Goal: Information Seeking & Learning: Learn about a topic

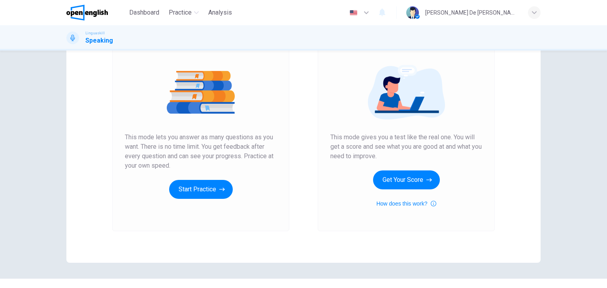
scroll to position [79, 0]
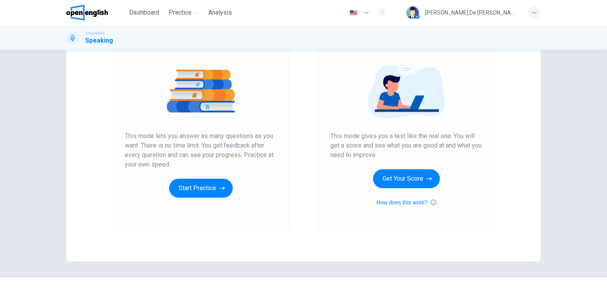
click at [213, 177] on div "Unlimited Practice This mode lets you answer as many questions as you want. The…" at bounding box center [201, 118] width 152 height 160
click at [209, 185] on button "Start Practice" at bounding box center [201, 188] width 64 height 19
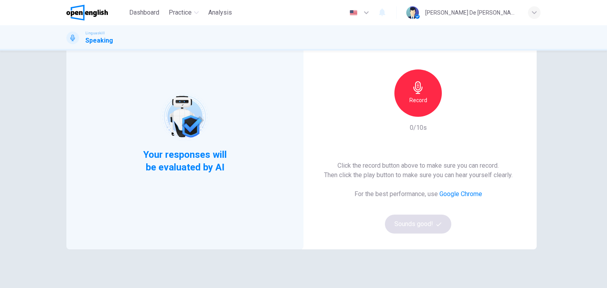
scroll to position [39, 0]
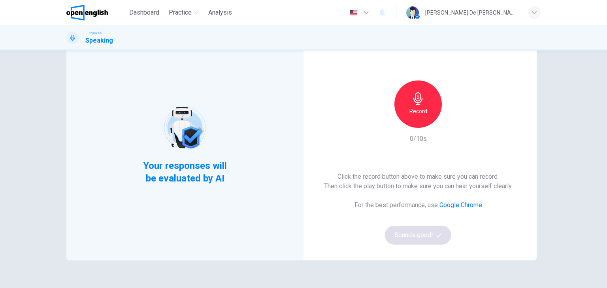
click at [419, 103] on icon "button" at bounding box center [417, 98] width 13 height 13
click at [416, 101] on icon "button" at bounding box center [417, 98] width 13 height 13
click at [425, 233] on button "Sounds good!" at bounding box center [418, 235] width 66 height 19
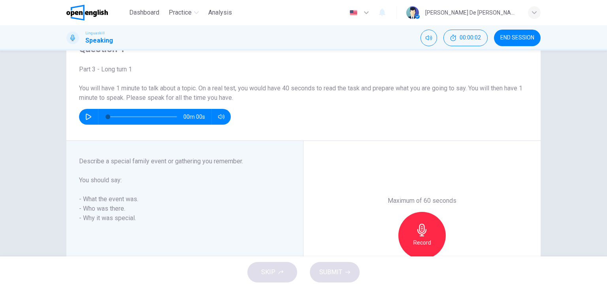
scroll to position [0, 0]
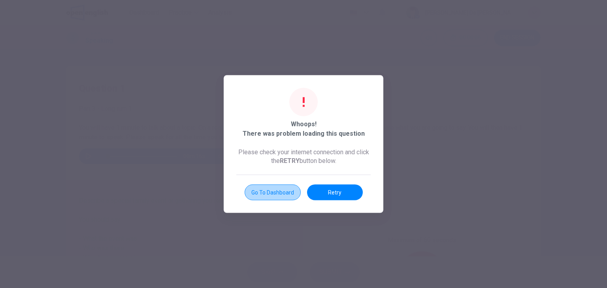
click at [283, 194] on button "Go to Dashboard" at bounding box center [272, 193] width 56 height 16
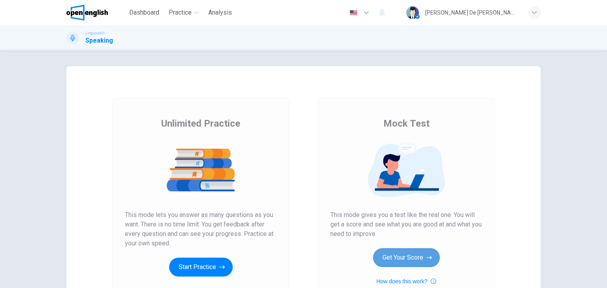
click at [400, 258] on button "Get Your Score" at bounding box center [406, 257] width 67 height 19
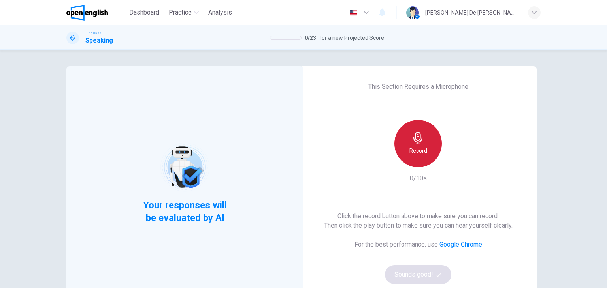
click at [416, 135] on icon "button" at bounding box center [417, 138] width 13 height 13
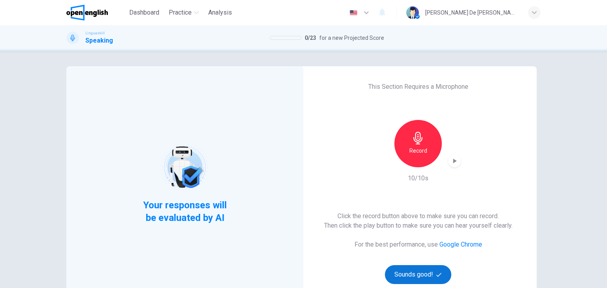
click at [420, 271] on button "Sounds good!" at bounding box center [418, 274] width 66 height 19
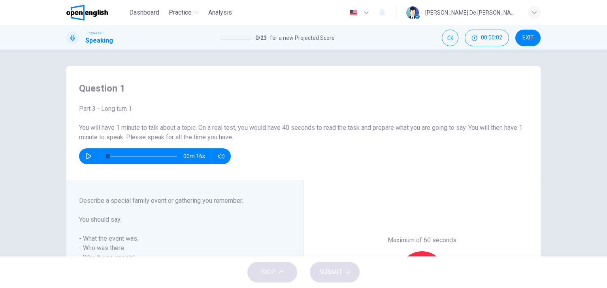
scroll to position [39, 0]
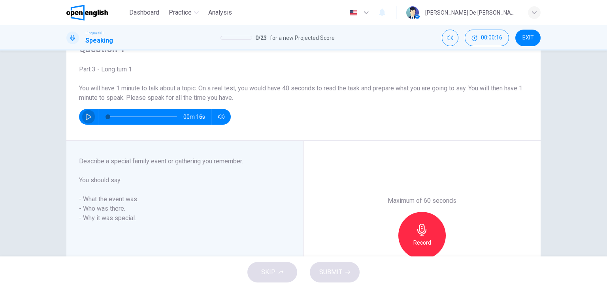
click at [85, 117] on icon "button" at bounding box center [88, 117] width 6 height 6
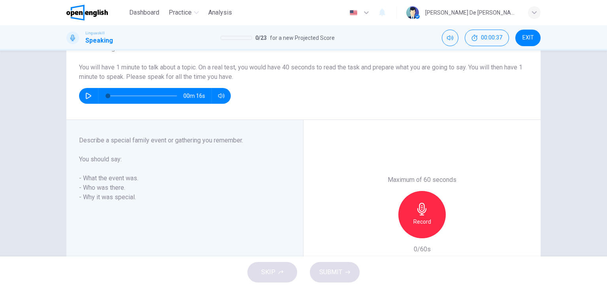
scroll to position [79, 0]
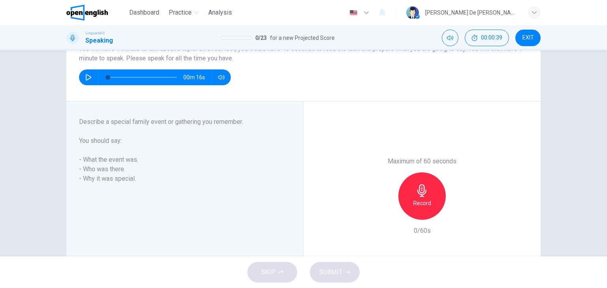
click at [422, 190] on icon "button" at bounding box center [421, 190] width 9 height 13
click at [338, 270] on span "SUBMIT" at bounding box center [330, 272] width 23 height 11
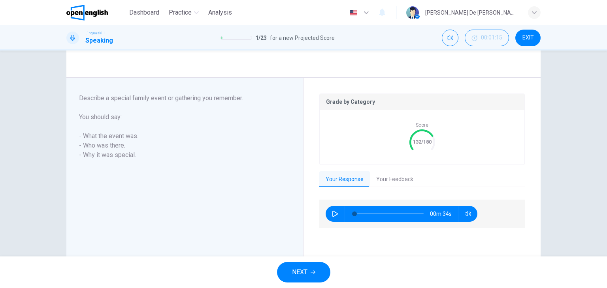
scroll to position [145, 0]
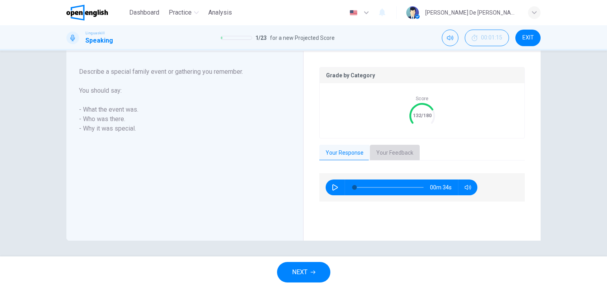
click at [390, 154] on button "Your Feedback" at bounding box center [395, 153] width 50 height 17
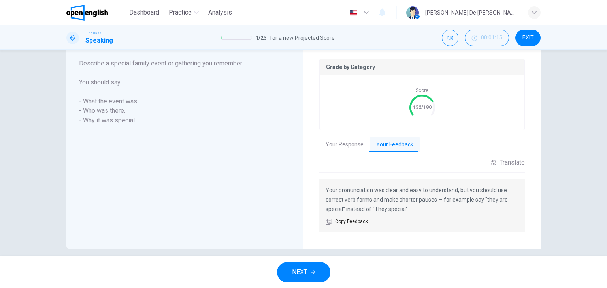
scroll to position [161, 0]
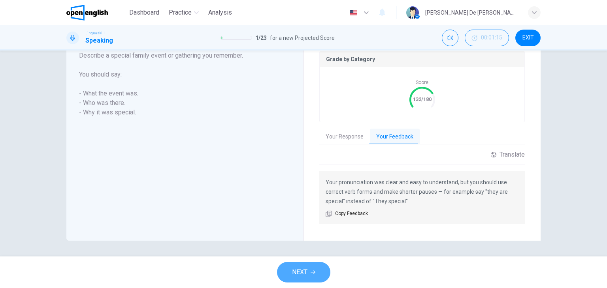
click at [300, 273] on span "NEXT" at bounding box center [299, 272] width 15 height 11
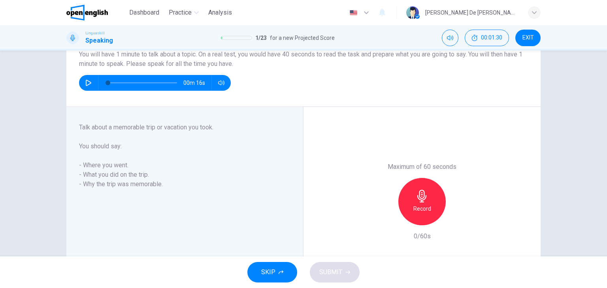
scroll to position [90, 0]
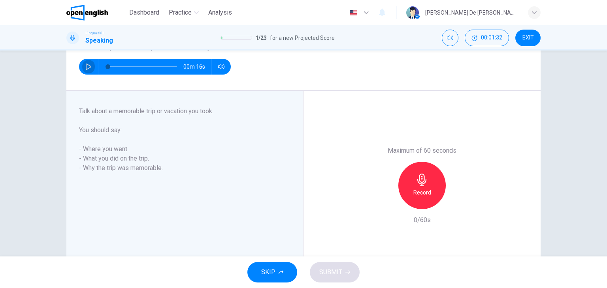
click at [85, 67] on icon "button" at bounding box center [88, 67] width 6 height 6
type input "*"
click at [421, 184] on icon "button" at bounding box center [421, 180] width 9 height 13
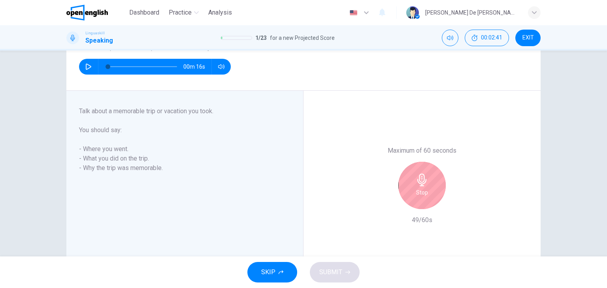
click at [417, 184] on icon "button" at bounding box center [421, 180] width 9 height 13
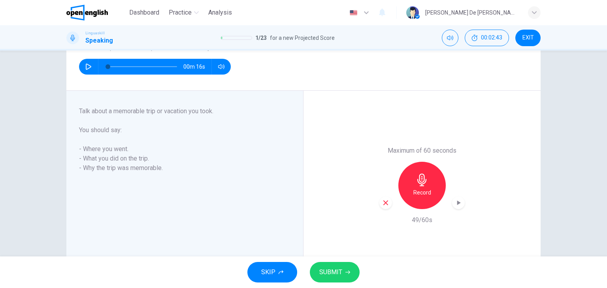
click at [333, 269] on span "SUBMIT" at bounding box center [330, 272] width 23 height 11
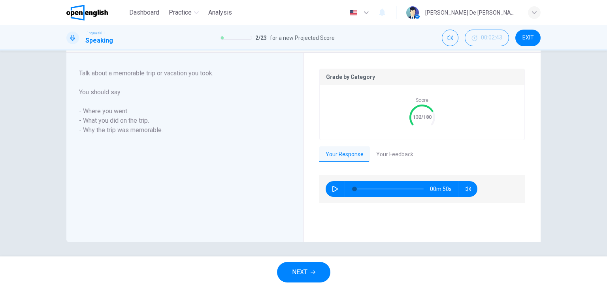
scroll to position [145, 0]
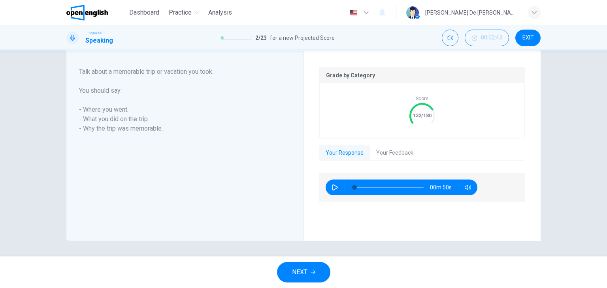
click at [397, 150] on button "Your Feedback" at bounding box center [395, 153] width 50 height 17
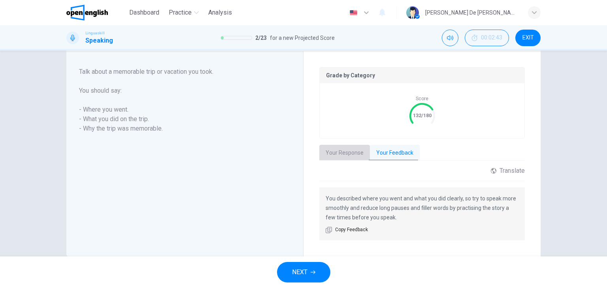
drag, startPoint x: 352, startPoint y: 152, endPoint x: 305, endPoint y: 178, distance: 53.2
click at [351, 152] on button "Your Response" at bounding box center [344, 153] width 51 height 17
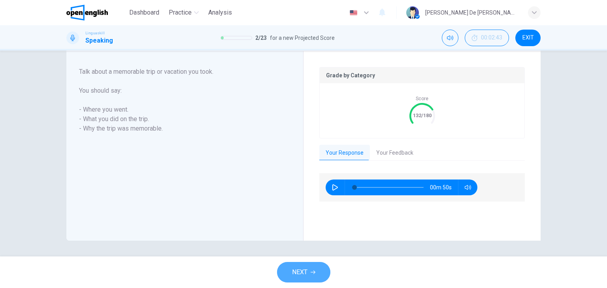
click at [304, 275] on span "NEXT" at bounding box center [299, 272] width 15 height 11
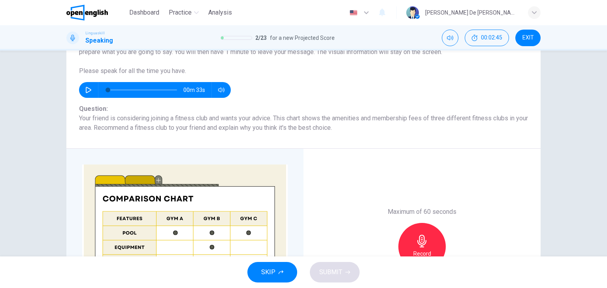
scroll to position [0, 0]
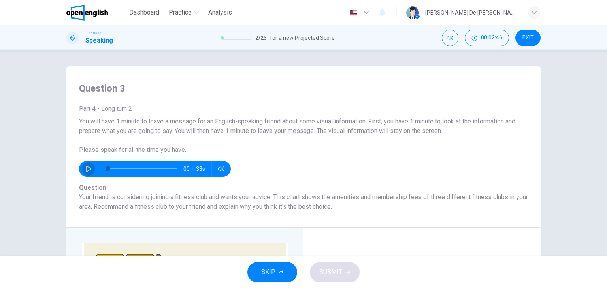
click at [85, 166] on icon "button" at bounding box center [88, 169] width 6 height 6
type input "*"
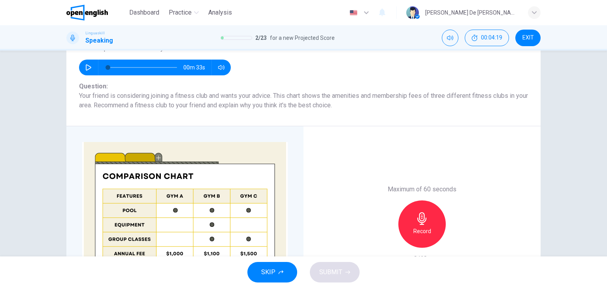
scroll to position [118, 0]
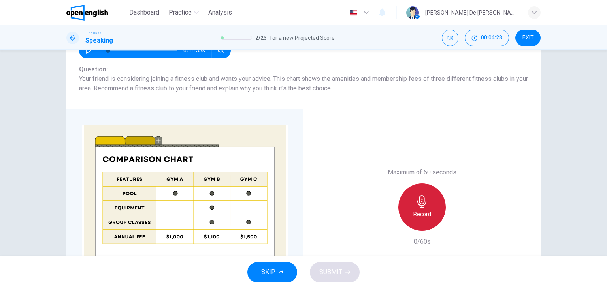
click at [421, 199] on icon "button" at bounding box center [421, 201] width 13 height 13
click at [415, 199] on icon "button" at bounding box center [421, 201] width 13 height 13
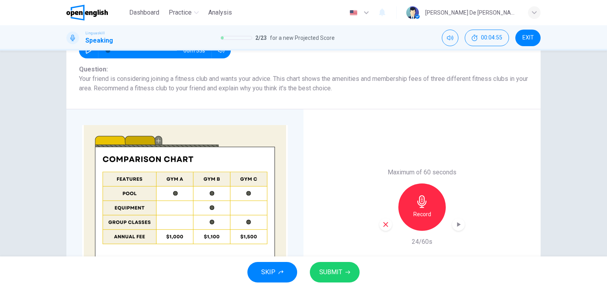
click at [336, 271] on span "SUBMIT" at bounding box center [330, 272] width 23 height 11
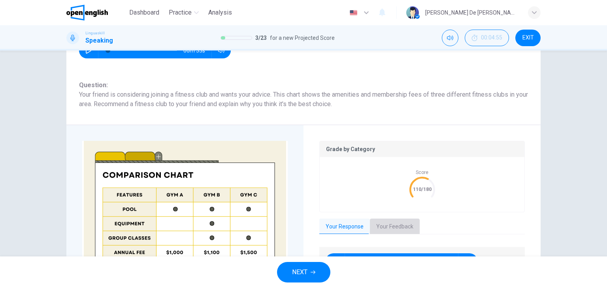
click at [392, 223] on button "Your Feedback" at bounding box center [395, 227] width 50 height 17
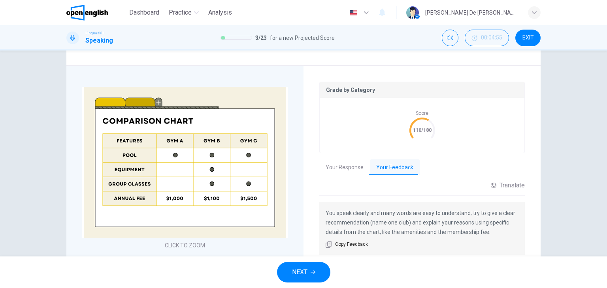
scroll to position [197, 0]
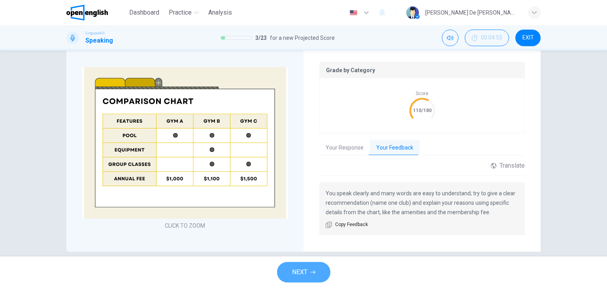
click at [305, 270] on span "NEXT" at bounding box center [299, 272] width 15 height 11
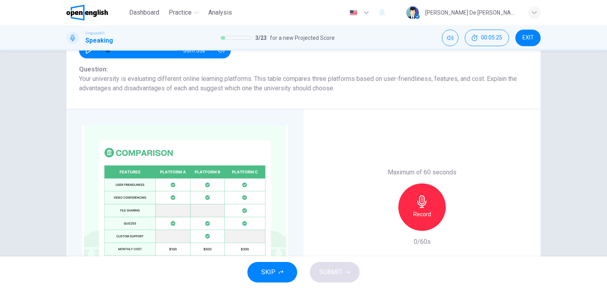
scroll to position [137, 0]
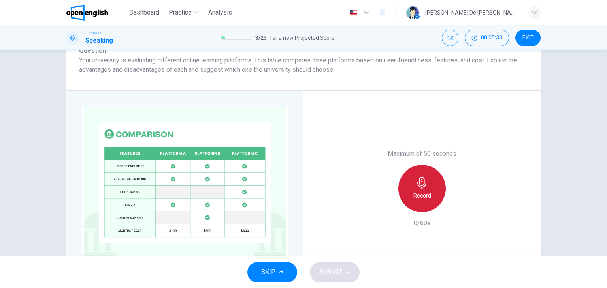
click at [423, 185] on icon "button" at bounding box center [421, 183] width 9 height 13
click at [425, 185] on icon "button" at bounding box center [421, 183] width 13 height 13
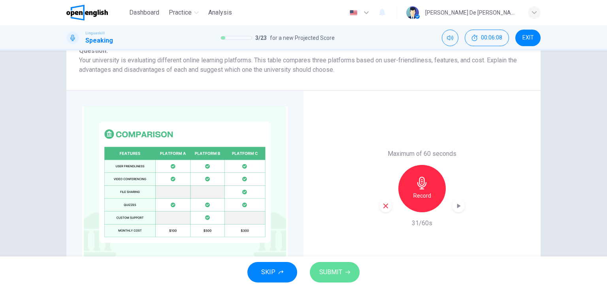
click at [336, 274] on span "SUBMIT" at bounding box center [330, 272] width 23 height 11
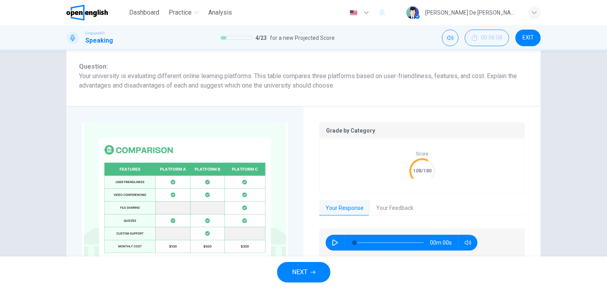
scroll to position [153, 0]
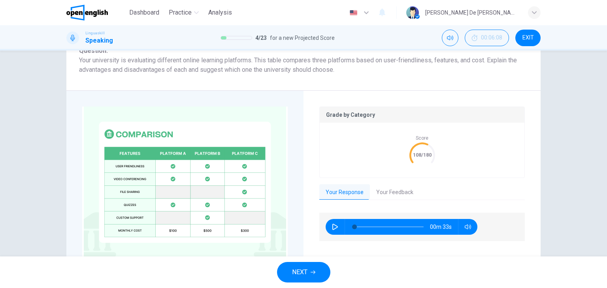
click at [394, 191] on button "Your Feedback" at bounding box center [395, 192] width 50 height 17
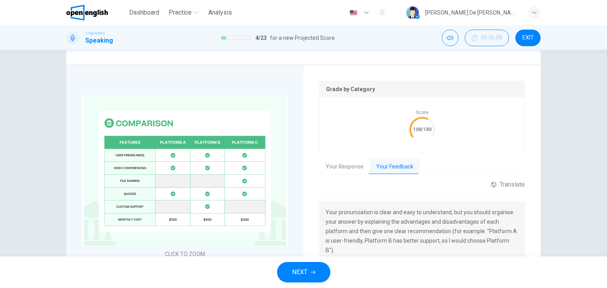
scroll to position [192, 0]
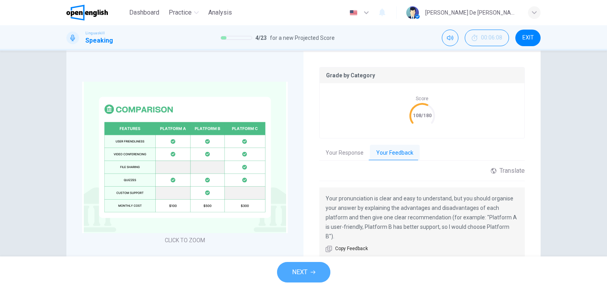
click at [308, 267] on button "NEXT" at bounding box center [303, 272] width 53 height 21
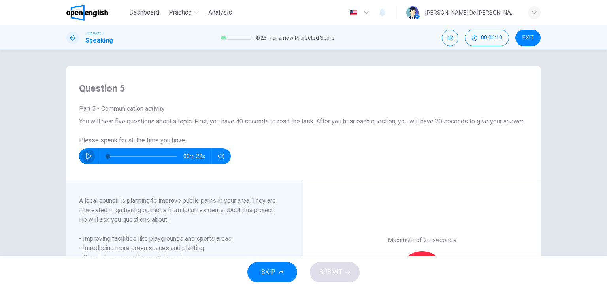
click at [82, 164] on button "button" at bounding box center [88, 156] width 13 height 16
type input "*"
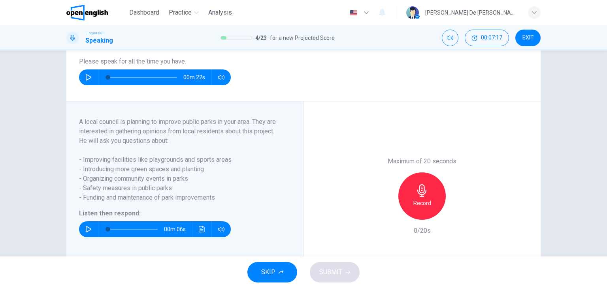
scroll to position [118, 0]
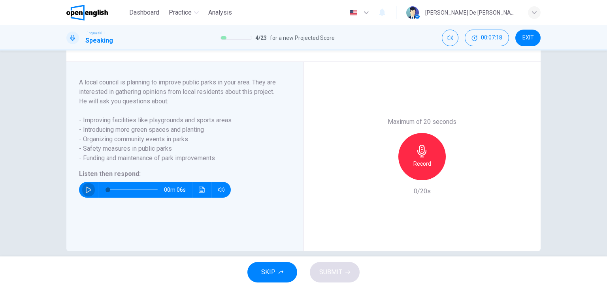
click at [82, 198] on button "button" at bounding box center [88, 190] width 13 height 16
click at [87, 195] on button "button" at bounding box center [88, 190] width 13 height 16
click at [86, 193] on icon "button" at bounding box center [89, 190] width 6 height 6
click at [417, 157] on icon "button" at bounding box center [421, 151] width 9 height 13
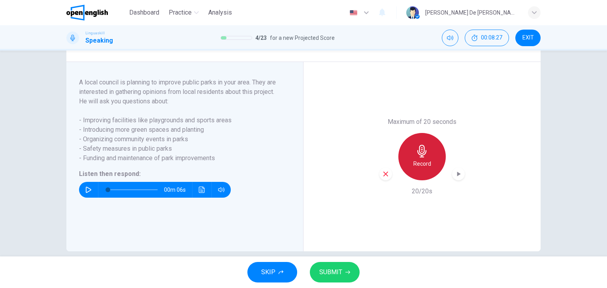
click at [422, 158] on icon "button" at bounding box center [421, 151] width 9 height 13
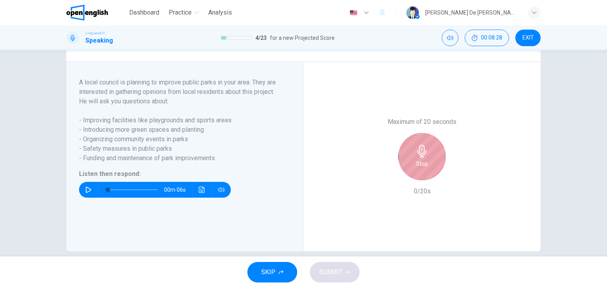
click at [422, 158] on icon "button" at bounding box center [421, 151] width 9 height 13
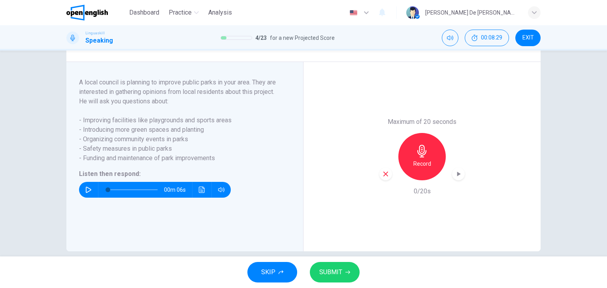
click at [331, 273] on span "SUBMIT" at bounding box center [330, 272] width 23 height 11
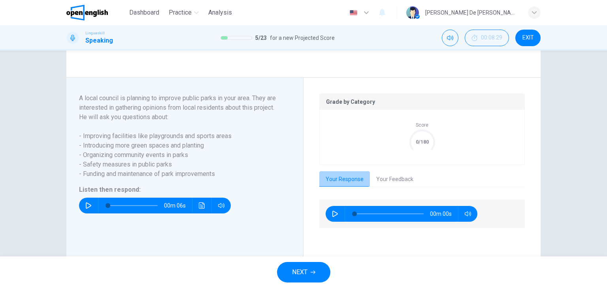
click at [346, 188] on button "Your Response" at bounding box center [344, 179] width 51 height 17
click at [381, 188] on button "Your Feedback" at bounding box center [395, 179] width 50 height 17
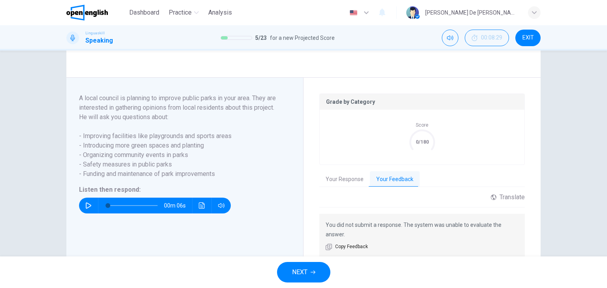
click at [354, 186] on button "Your Response" at bounding box center [344, 179] width 51 height 17
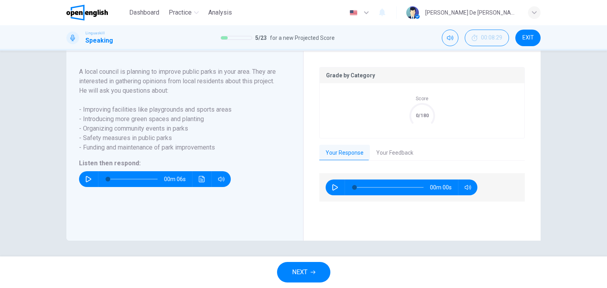
scroll to position [154, 0]
click at [344, 154] on button "Your Response" at bounding box center [344, 153] width 51 height 17
click at [379, 150] on button "Your Feedback" at bounding box center [395, 153] width 50 height 17
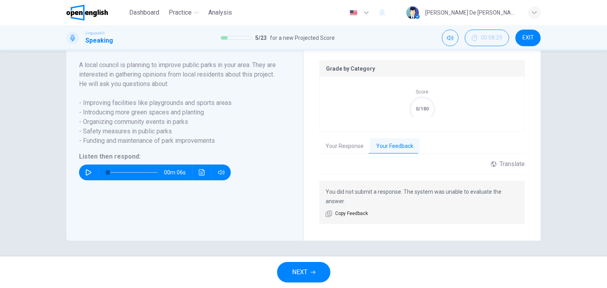
click at [308, 269] on button "NEXT" at bounding box center [303, 272] width 53 height 21
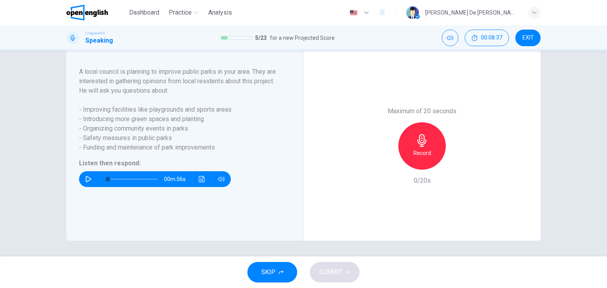
scroll to position [139, 0]
click at [86, 179] on icon "button" at bounding box center [89, 179] width 6 height 6
click at [87, 177] on icon "button" at bounding box center [89, 179] width 6 height 6
type input "*"
click at [420, 144] on icon "button" at bounding box center [421, 140] width 9 height 13
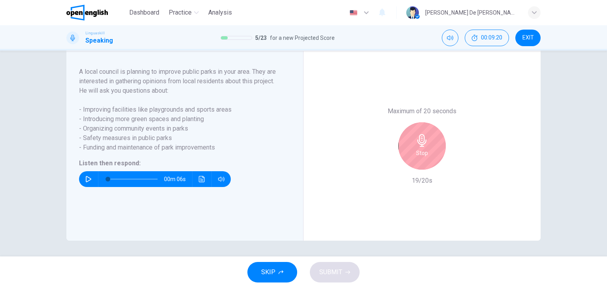
click at [420, 144] on icon "button" at bounding box center [421, 140] width 9 height 13
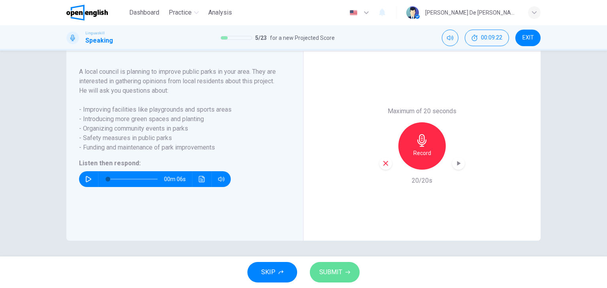
click at [339, 270] on span "SUBMIT" at bounding box center [330, 272] width 23 height 11
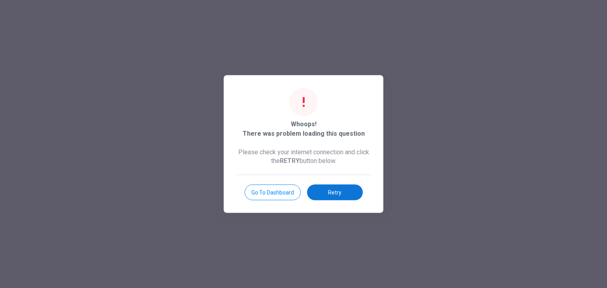
click at [338, 195] on button "Retry" at bounding box center [335, 193] width 56 height 16
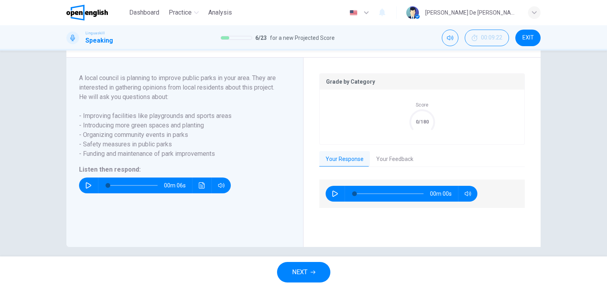
click at [530, 38] on span "EXIT" at bounding box center [527, 38] width 11 height 6
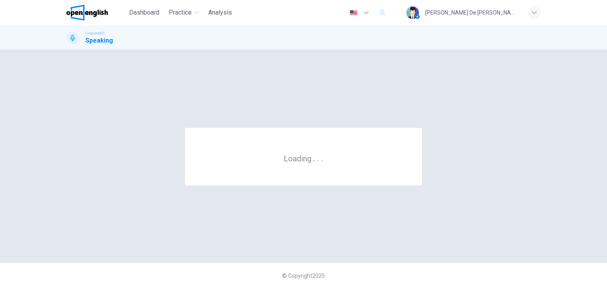
scroll to position [0, 0]
